Goal: Task Accomplishment & Management: Use online tool/utility

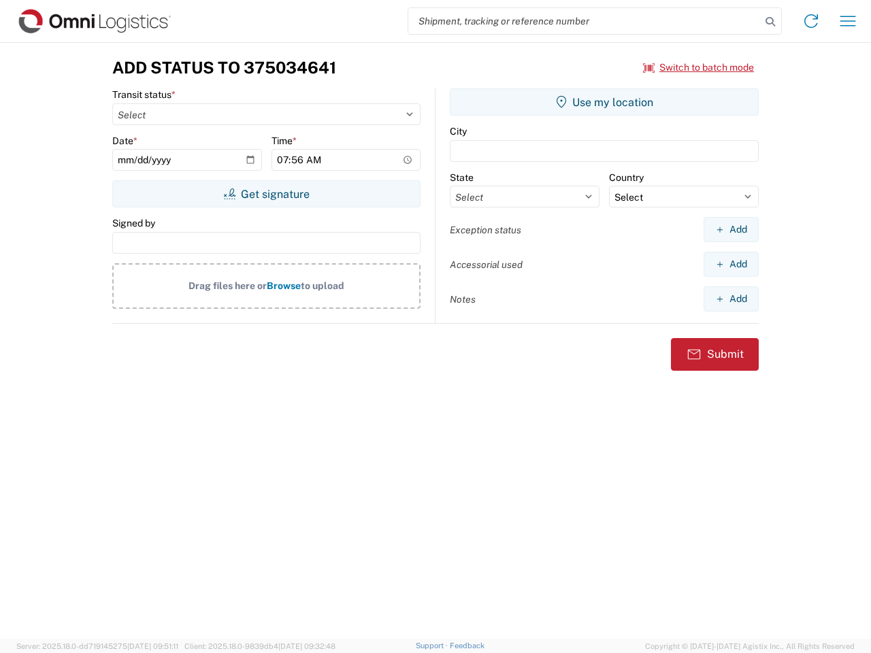
click at [584, 21] on input "search" at bounding box center [584, 21] width 352 height 26
click at [770, 22] on icon at bounding box center [770, 21] width 19 height 19
click at [811, 21] on icon at bounding box center [811, 21] width 22 height 22
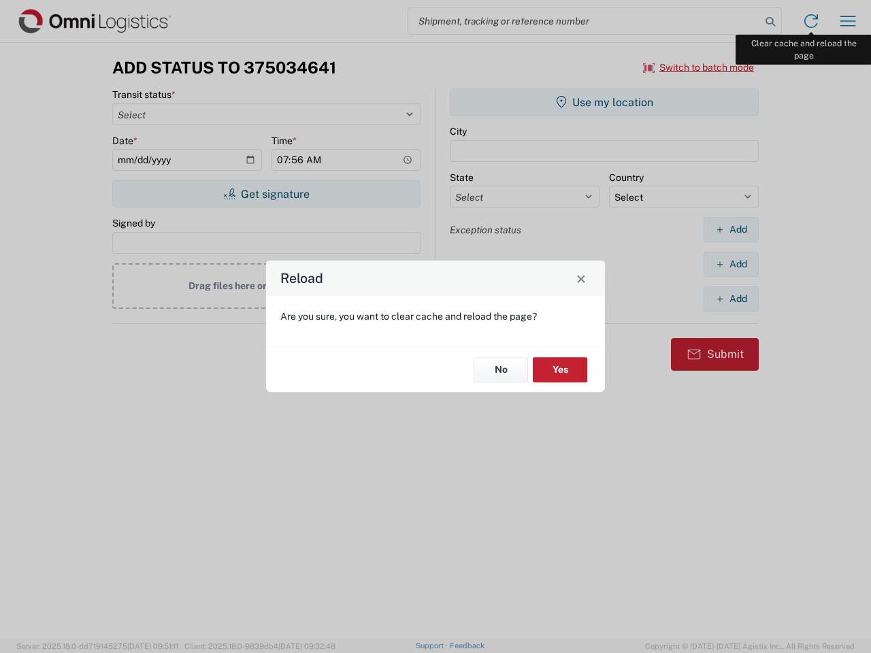
click at [848, 21] on div "Reload Are you sure, you want to clear cache and reload the page? No Yes" at bounding box center [435, 326] width 871 height 653
click at [699, 67] on div "Reload Are you sure, you want to clear cache and reload the page? No Yes" at bounding box center [435, 326] width 871 height 653
click at [266, 194] on div "Reload Are you sure, you want to clear cache and reload the page? No Yes" at bounding box center [435, 326] width 871 height 653
click at [604, 102] on div "Reload Are you sure, you want to clear cache and reload the page? No Yes" at bounding box center [435, 326] width 871 height 653
click at [731, 229] on div "Reload Are you sure, you want to clear cache and reload the page? No Yes" at bounding box center [435, 326] width 871 height 653
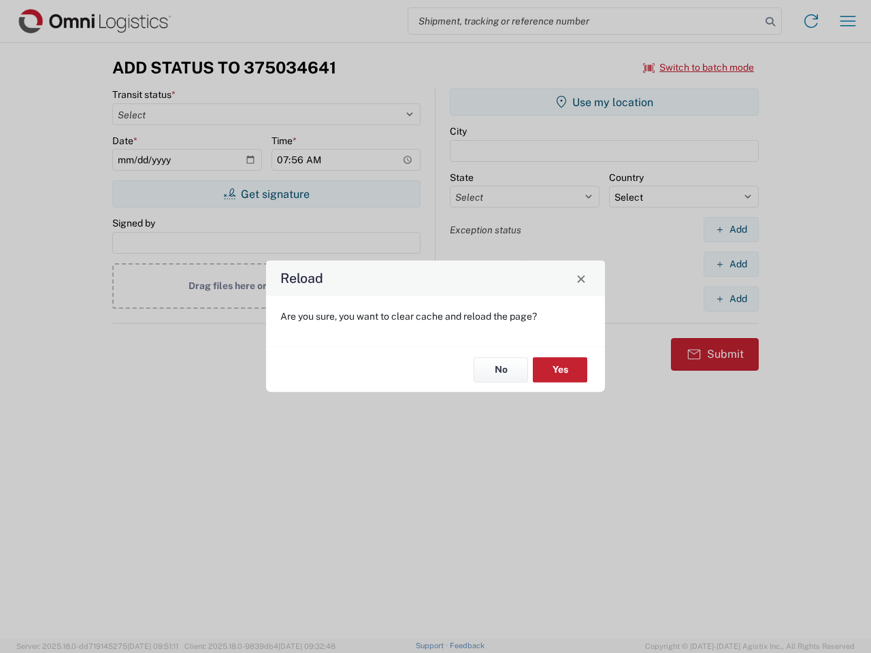
click at [731, 264] on div "Reload Are you sure, you want to clear cache and reload the page? No Yes" at bounding box center [435, 326] width 871 height 653
click at [731, 299] on div "Reload Are you sure, you want to clear cache and reload the page? No Yes" at bounding box center [435, 326] width 871 height 653
